Goal: Task Accomplishment & Management: Complete application form

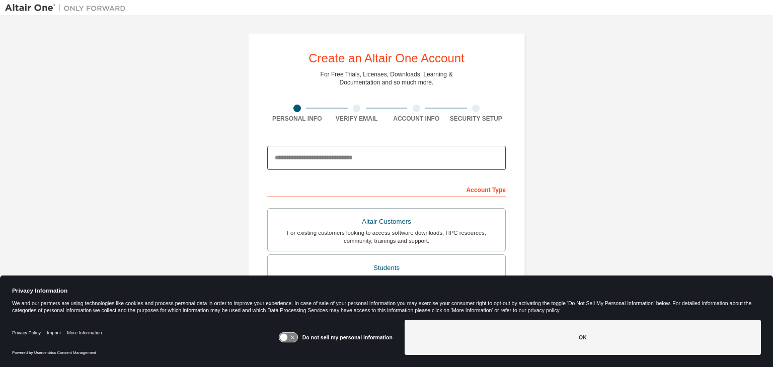
click at [301, 165] on input "email" at bounding box center [386, 158] width 239 height 24
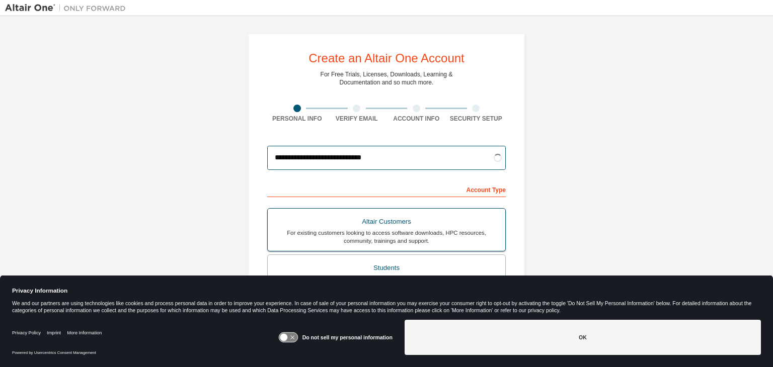
type input "**********"
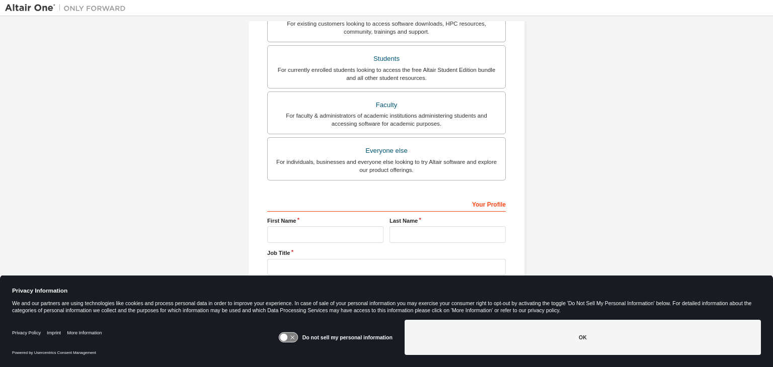
scroll to position [219, 0]
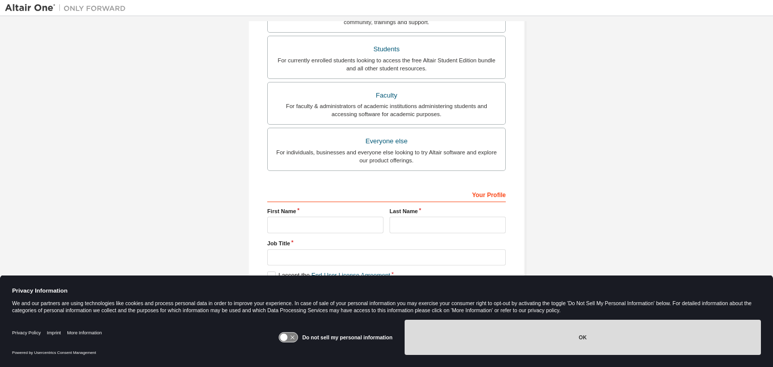
click at [476, 338] on button "OK" at bounding box center [583, 337] width 356 height 35
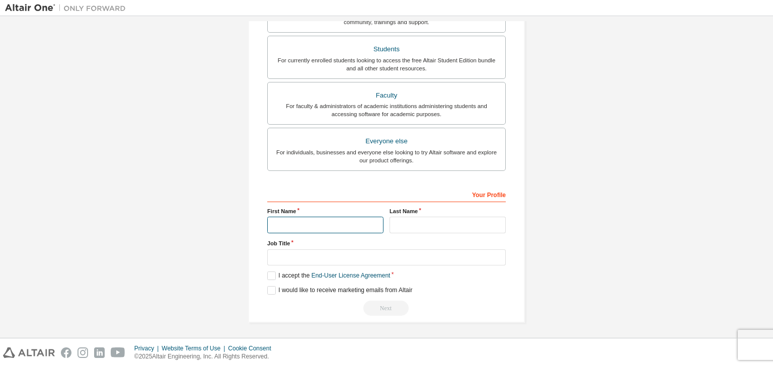
click at [296, 223] on input "text" at bounding box center [325, 225] width 116 height 17
type input "********"
click at [413, 224] on input "text" at bounding box center [448, 225] width 116 height 17
type input "*******"
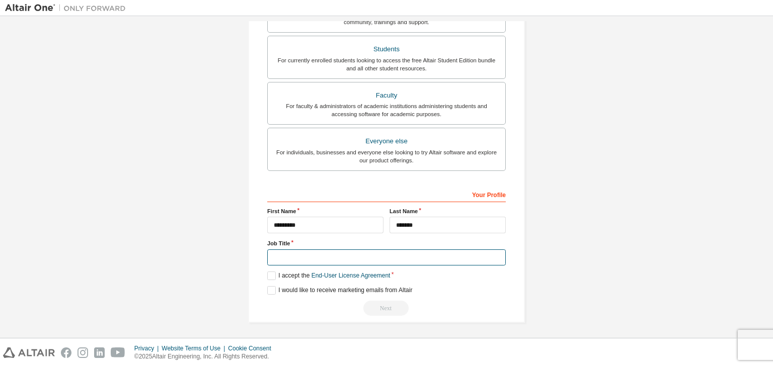
click at [398, 252] on input "text" at bounding box center [386, 258] width 239 height 17
type input "**********"
click at [271, 278] on label "I accept the End-User License Agreement" at bounding box center [328, 276] width 123 height 9
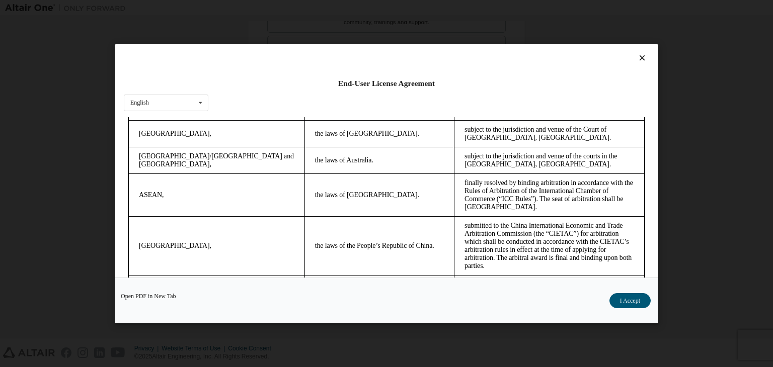
scroll to position [2826, 0]
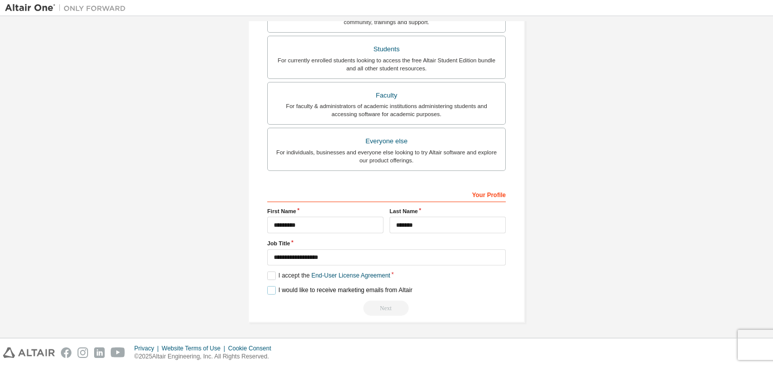
click at [272, 288] on label "I would like to receive marketing emails from Altair" at bounding box center [339, 290] width 145 height 9
click at [390, 304] on div "Next" at bounding box center [386, 308] width 239 height 15
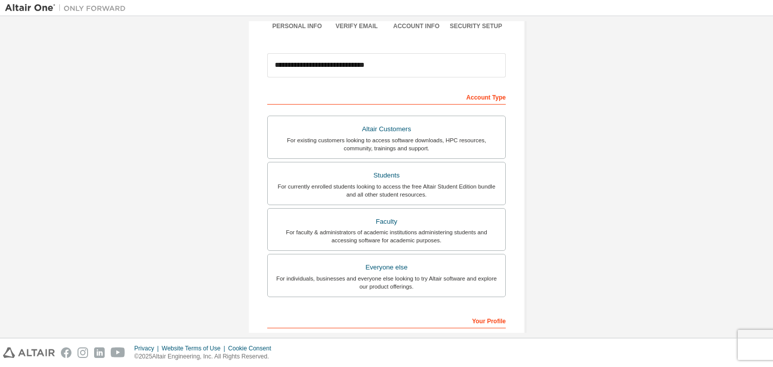
scroll to position [90, 0]
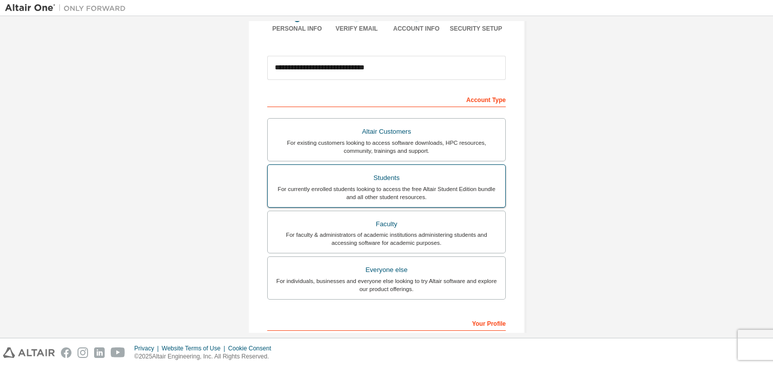
click at [362, 188] on div "For currently enrolled students looking to access the free Altair Student Editi…" at bounding box center [386, 193] width 225 height 16
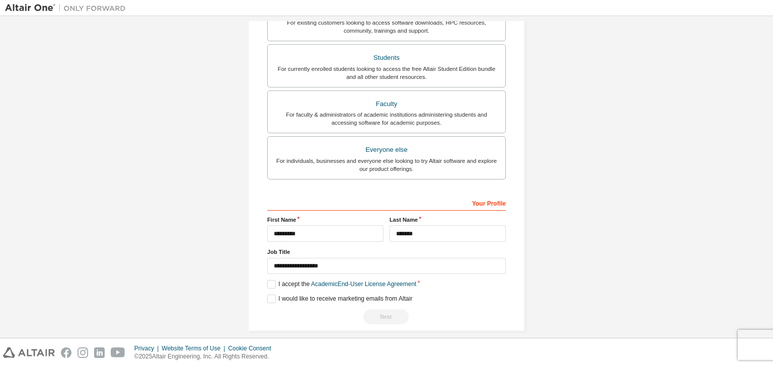
scroll to position [219, 0]
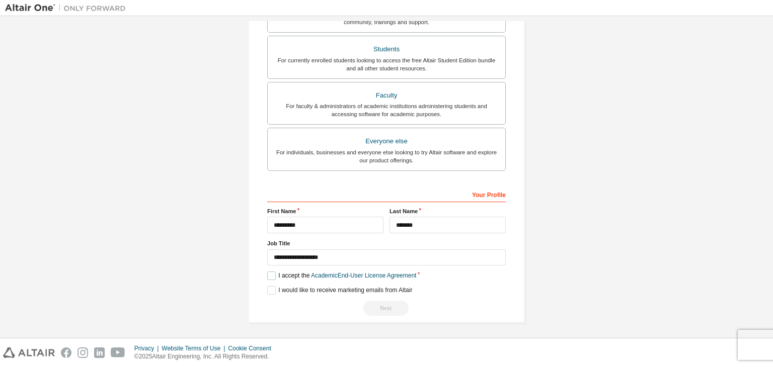
click at [270, 275] on label "I accept the Academic End-User License Agreement" at bounding box center [341, 276] width 149 height 9
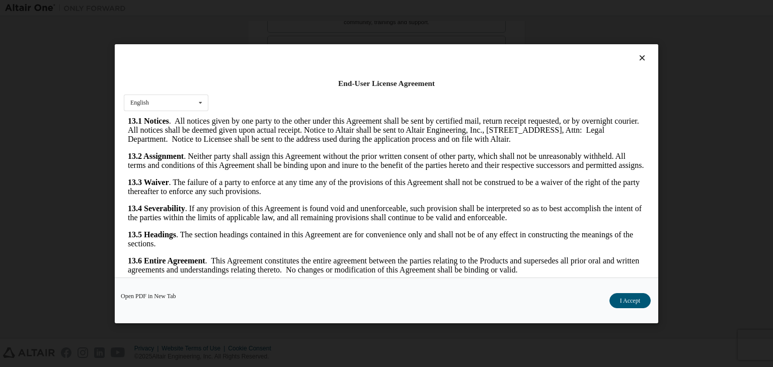
scroll to position [16, 0]
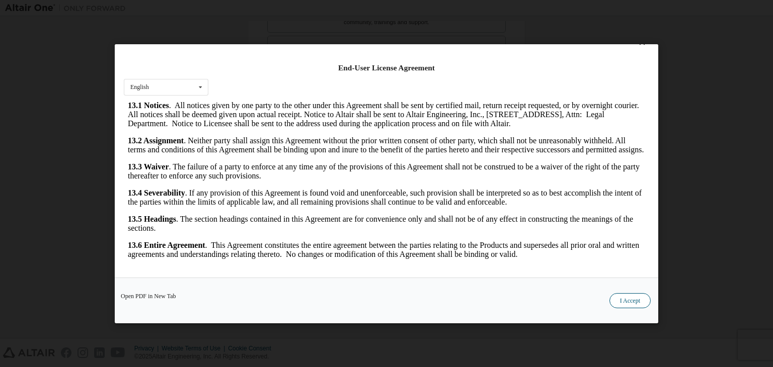
click at [628, 302] on button "I Accept" at bounding box center [629, 300] width 41 height 15
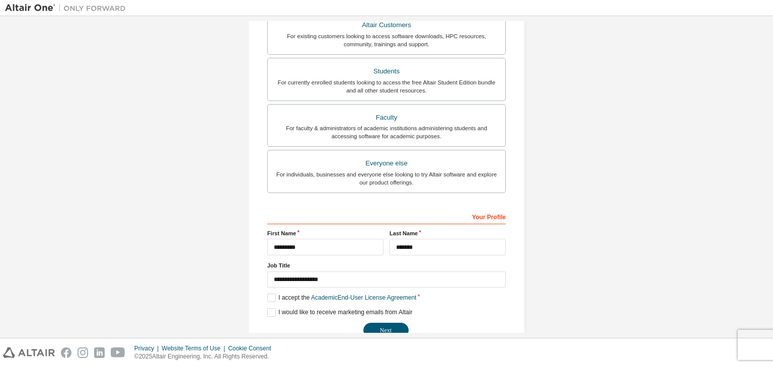
scroll to position [219, 0]
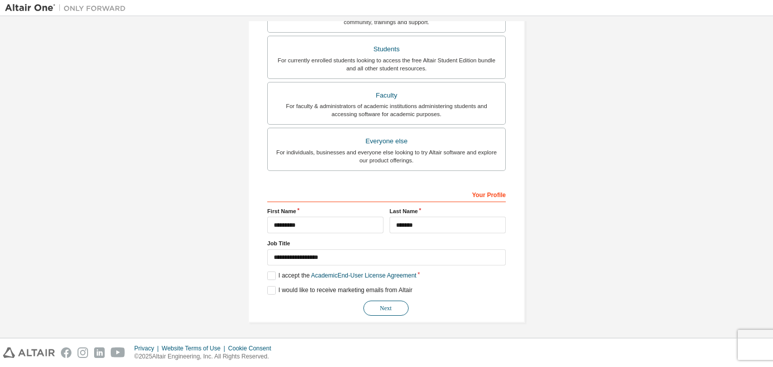
click at [383, 307] on button "Next" at bounding box center [385, 308] width 45 height 15
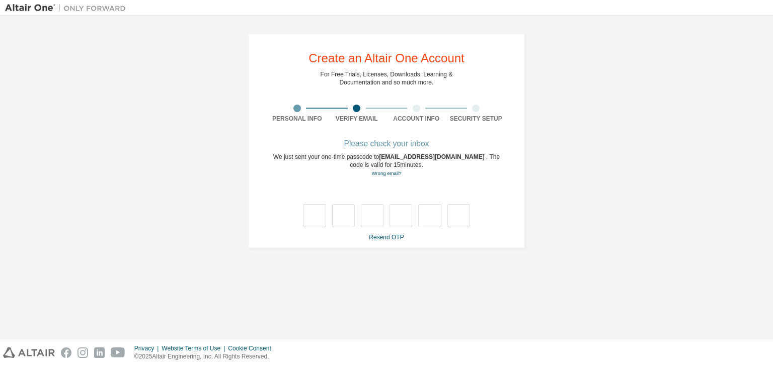
scroll to position [0, 0]
type input "*"
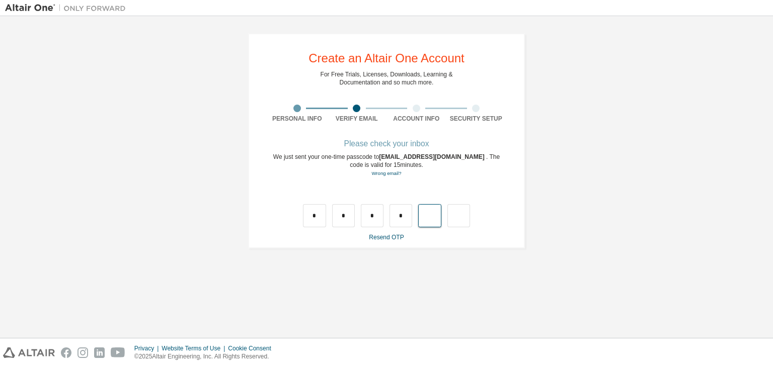
type input "*"
